Goal: Task Accomplishment & Management: Complete application form

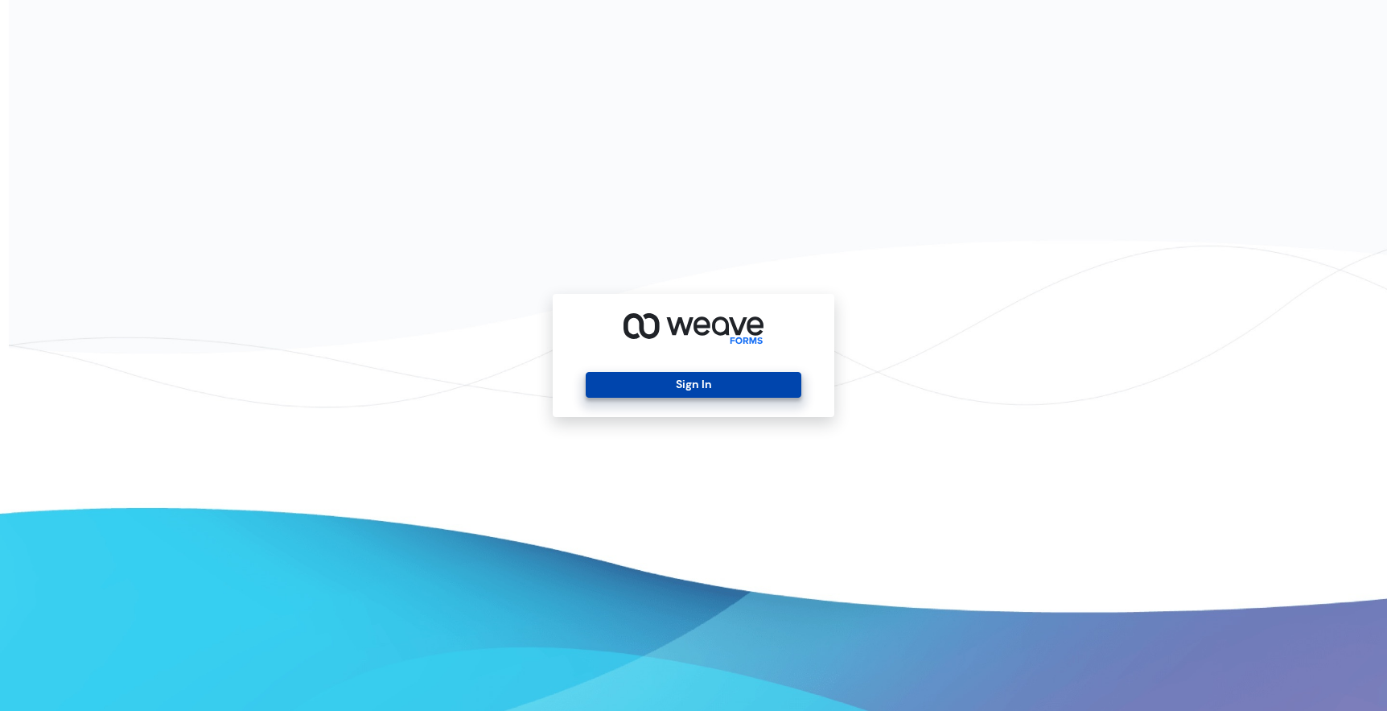
click at [693, 384] on button "Sign In" at bounding box center [693, 385] width 215 height 26
